Goal: Transaction & Acquisition: Purchase product/service

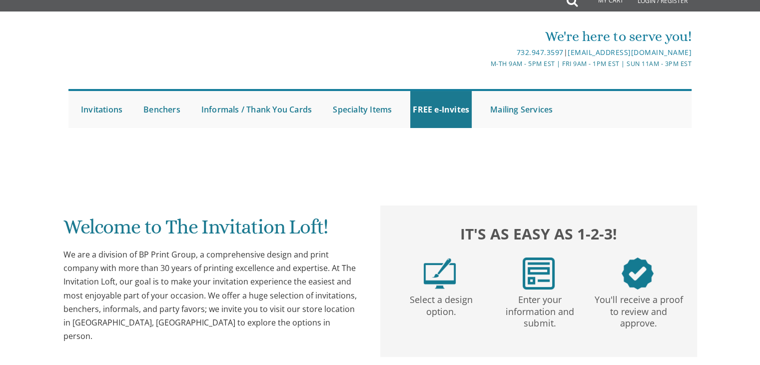
scroll to position [8, 0]
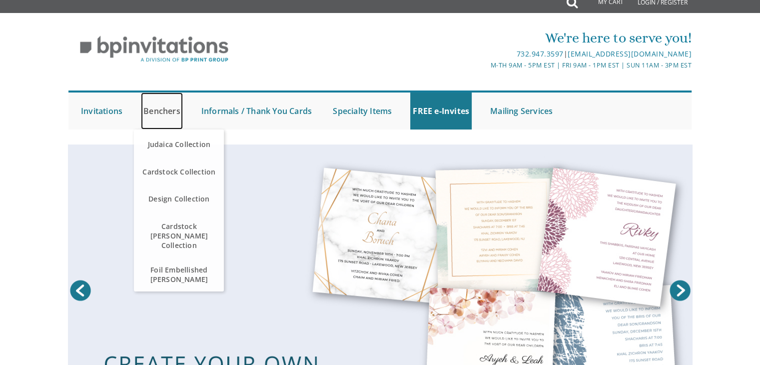
click at [152, 108] on link "Benchers" at bounding box center [162, 110] width 42 height 37
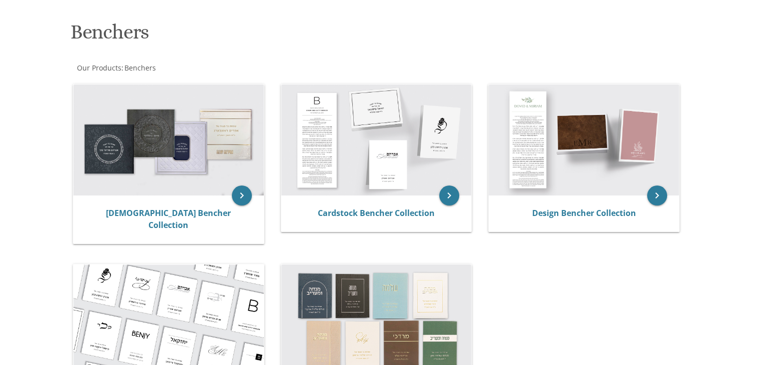
scroll to position [158, 0]
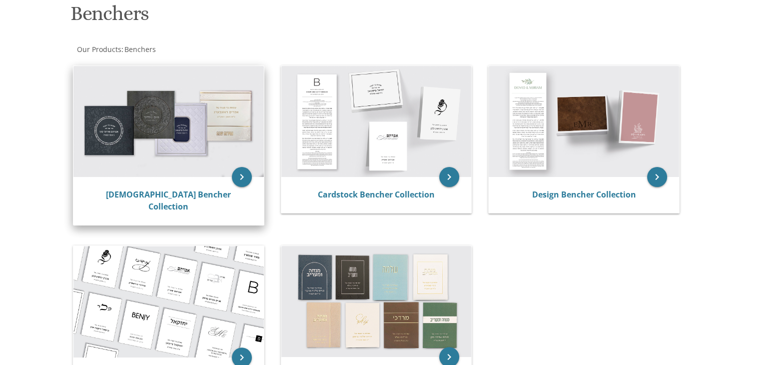
click at [183, 132] on img at bounding box center [168, 121] width 190 height 111
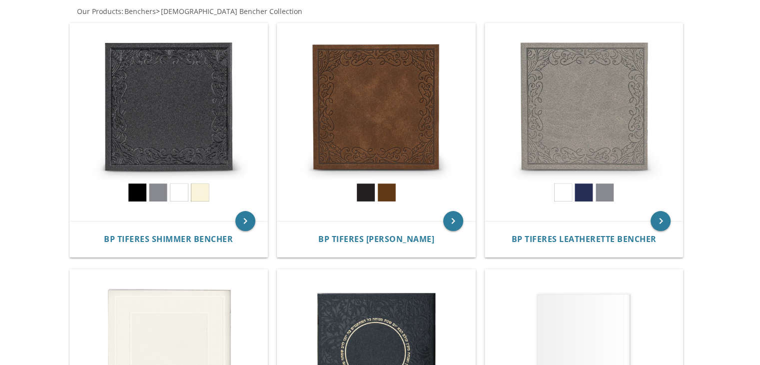
scroll to position [202, 0]
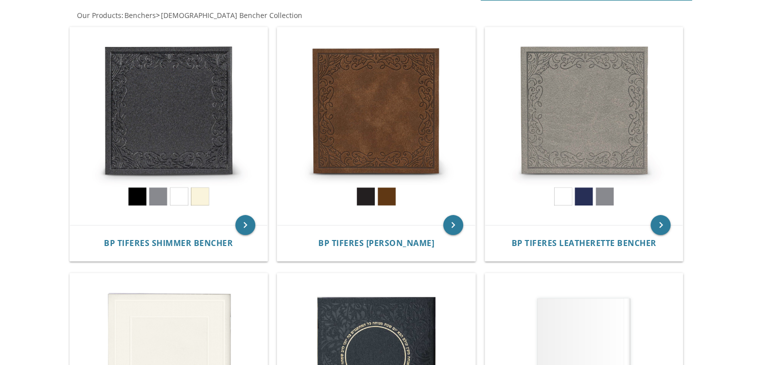
drag, startPoint x: 765, startPoint y: 82, endPoint x: 759, endPoint y: 142, distance: 60.3
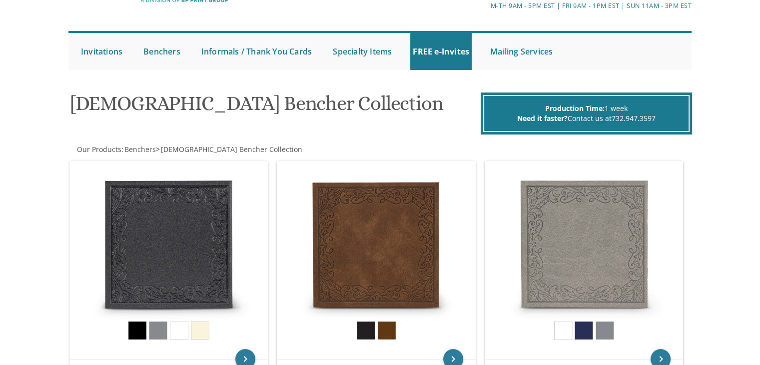
scroll to position [82, 0]
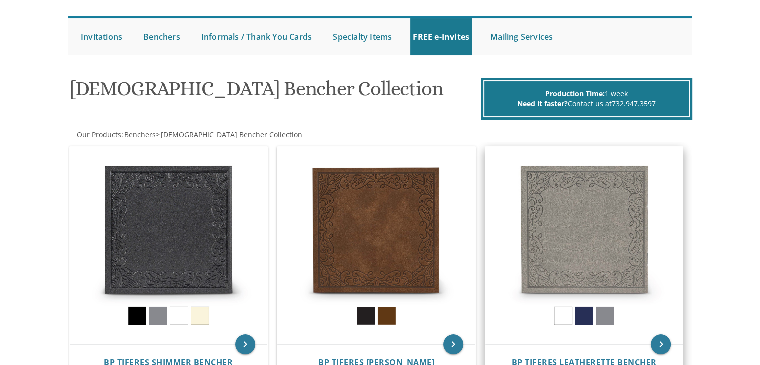
click at [588, 213] on img at bounding box center [584, 246] width 198 height 198
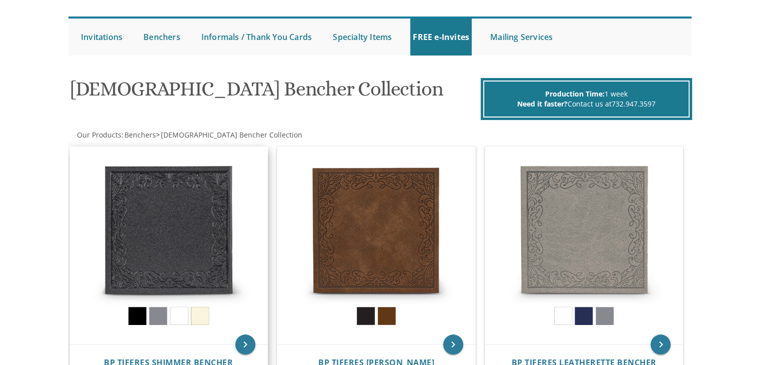
click at [198, 220] on img at bounding box center [169, 246] width 198 height 198
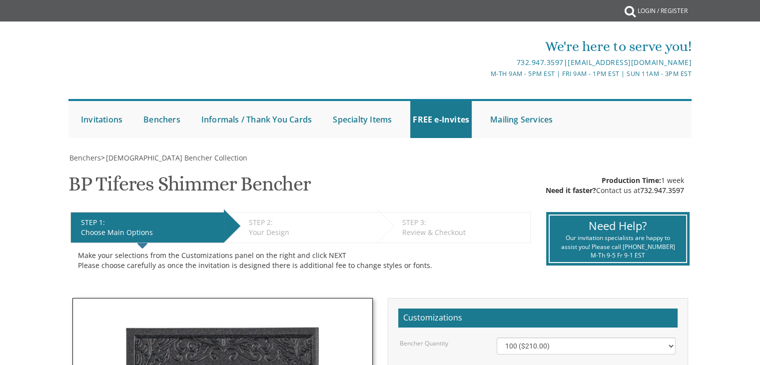
click at [760, 126] on html "My Cart {{shoppingcart.totalQuantityDisplay}} Total: {{shoppingcart.subtotal}} …" at bounding box center [380, 182] width 760 height 365
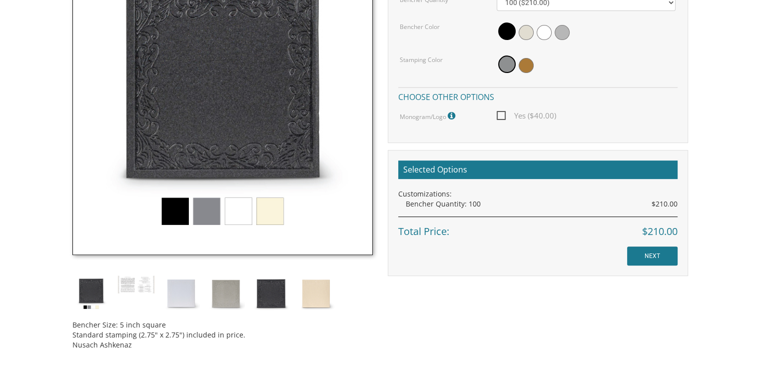
scroll to position [351, 0]
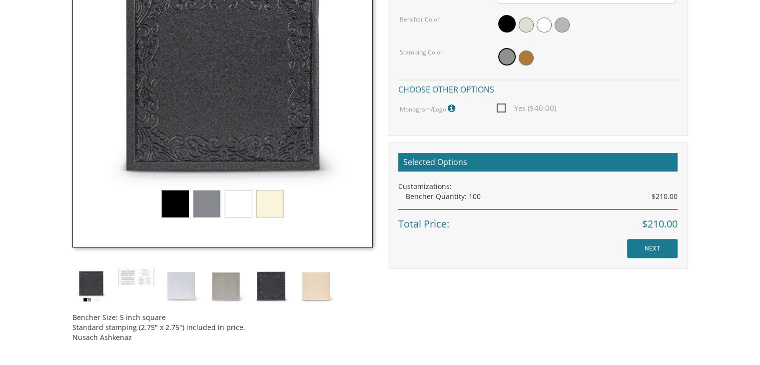
click at [211, 81] on img at bounding box center [222, 97] width 300 height 300
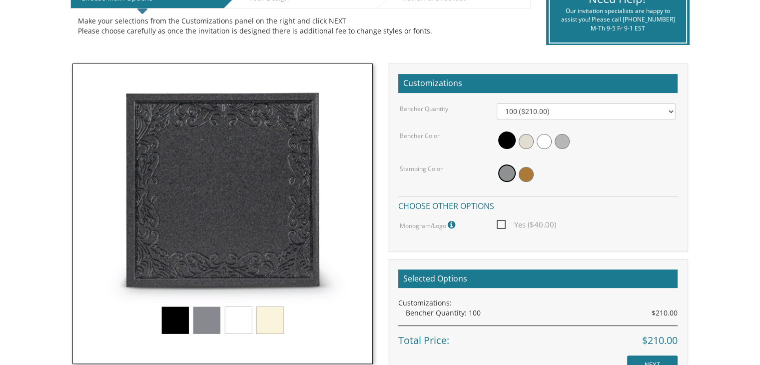
scroll to position [244, 0]
